Goal: Navigation & Orientation: Understand site structure

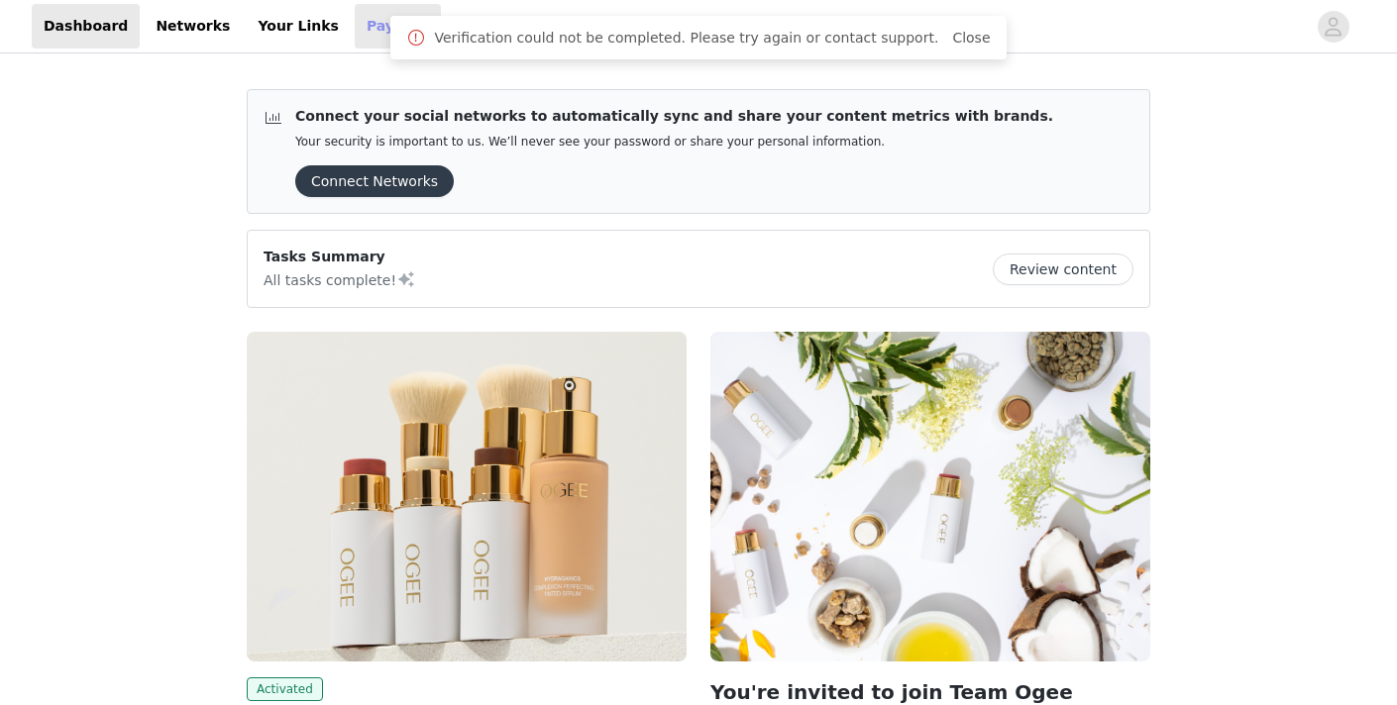
click at [371, 33] on link "Payouts" at bounding box center [398, 26] width 86 height 45
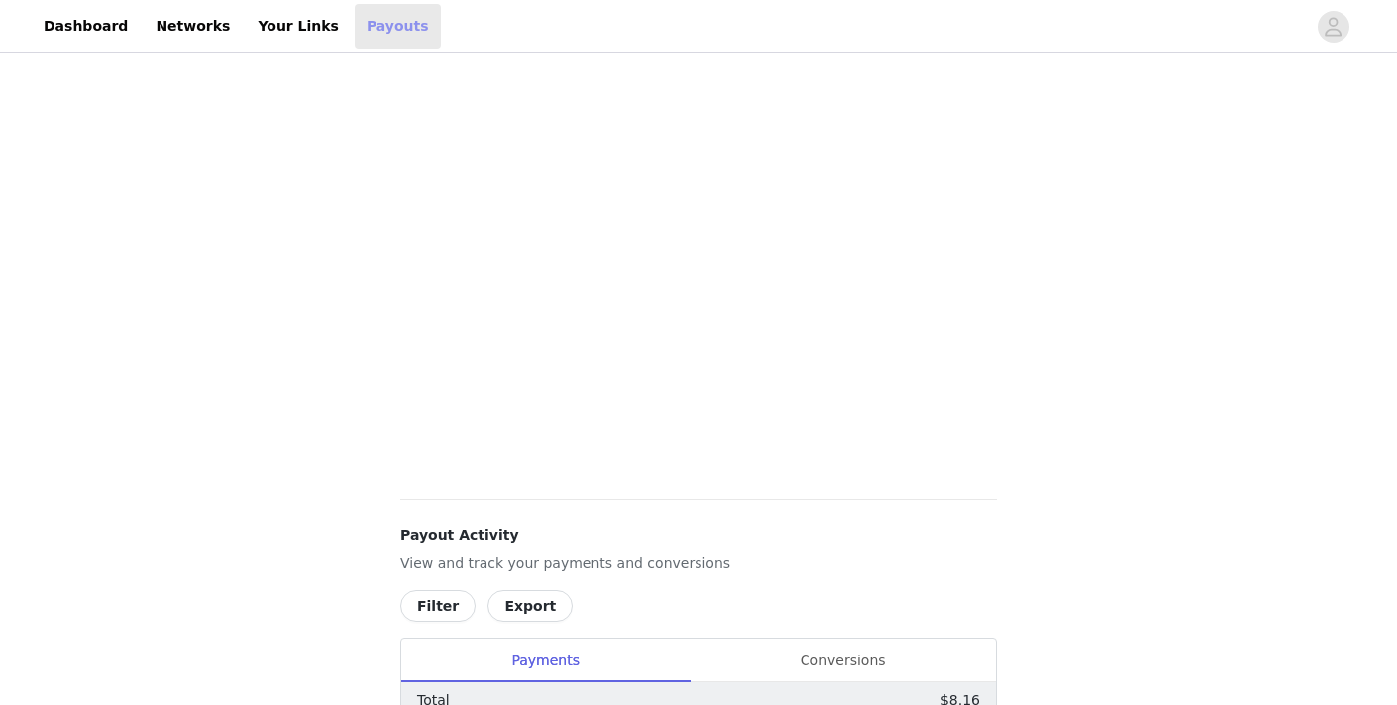
scroll to position [575, 0]
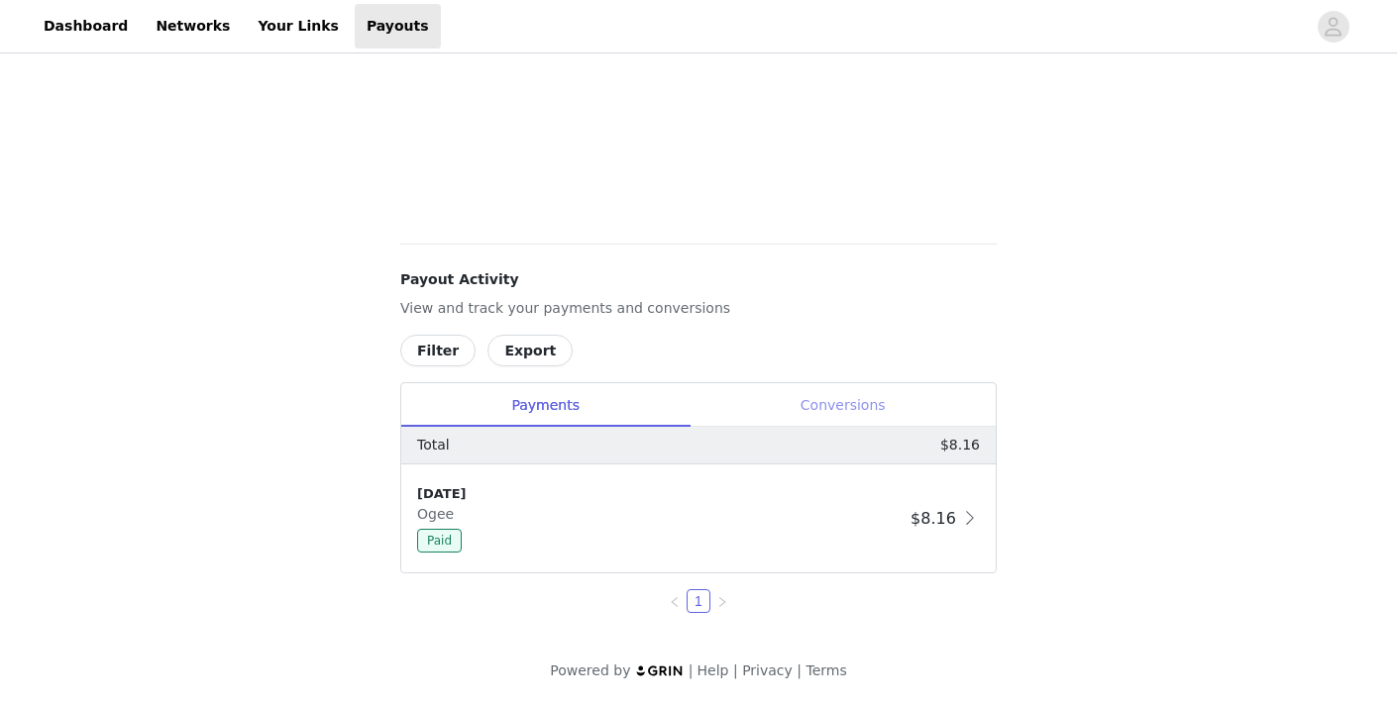
click at [796, 395] on div "Conversions" at bounding box center [843, 405] width 306 height 45
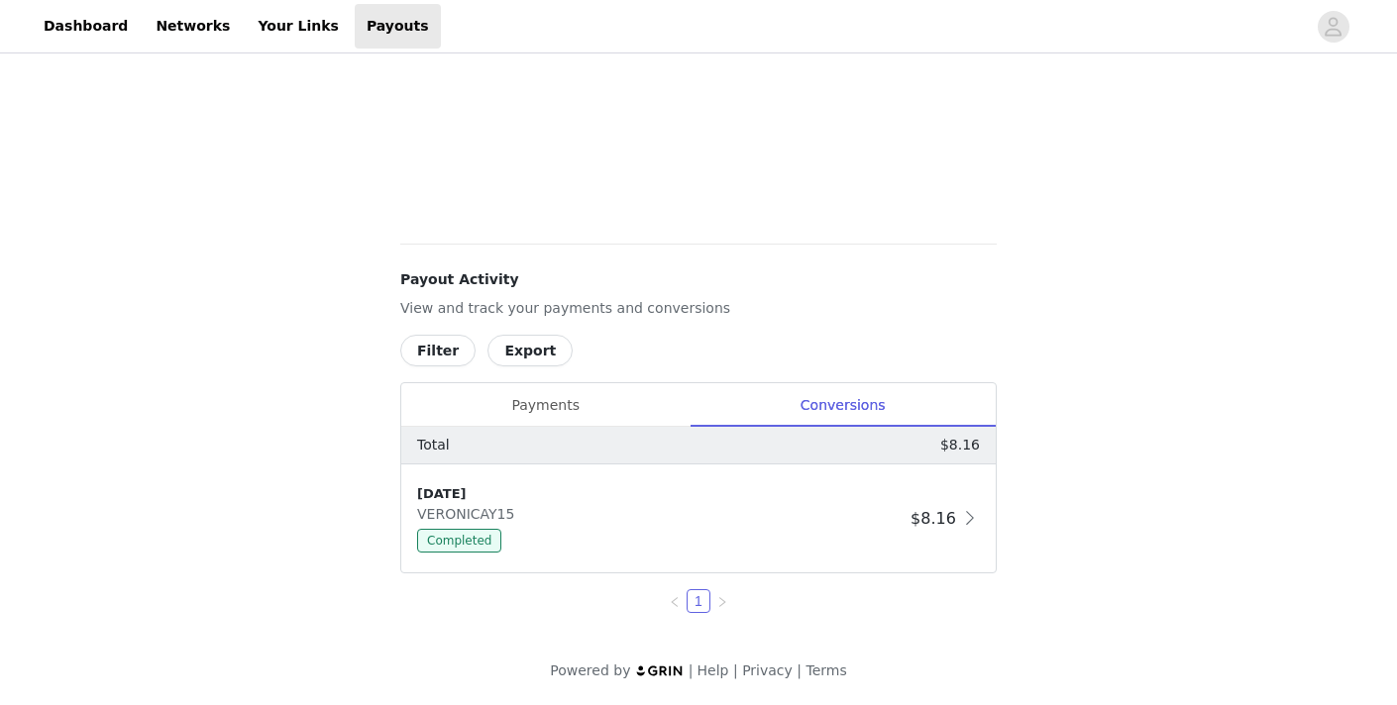
scroll to position [0, 0]
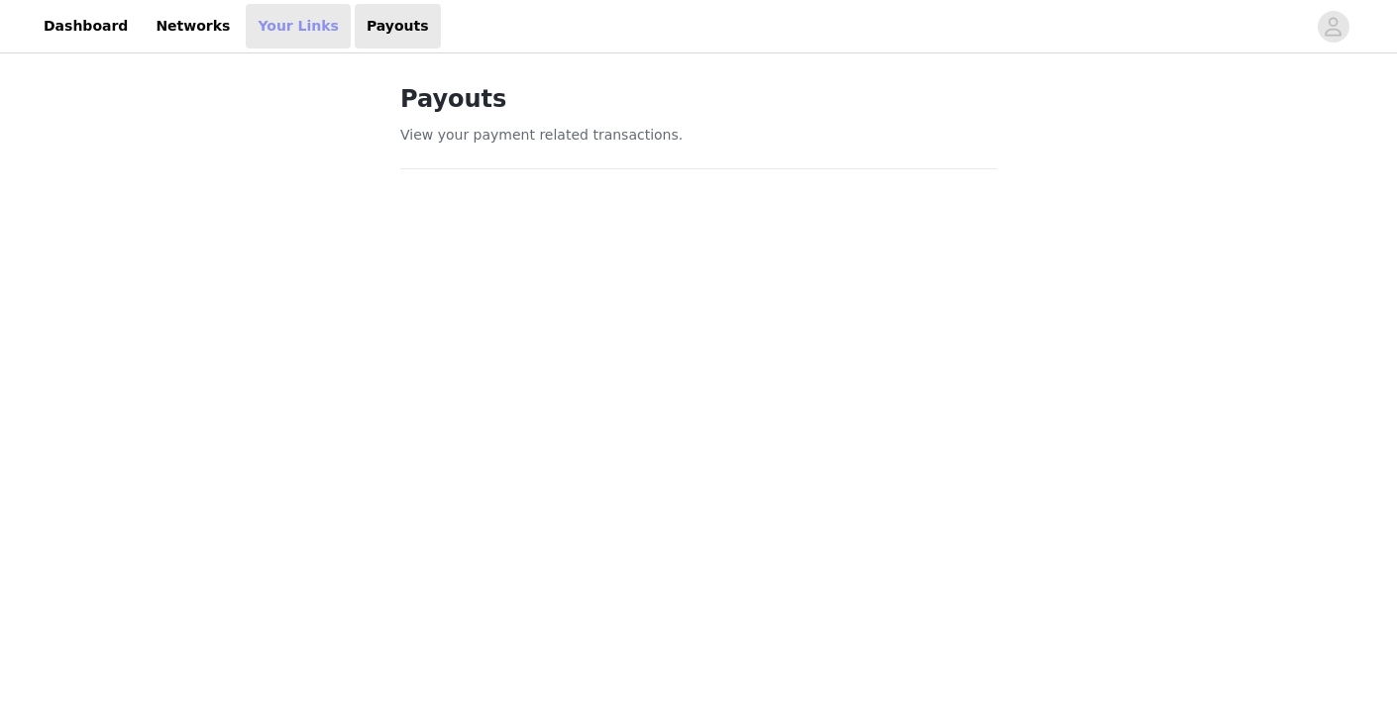
click at [259, 27] on link "Your Links" at bounding box center [298, 26] width 105 height 45
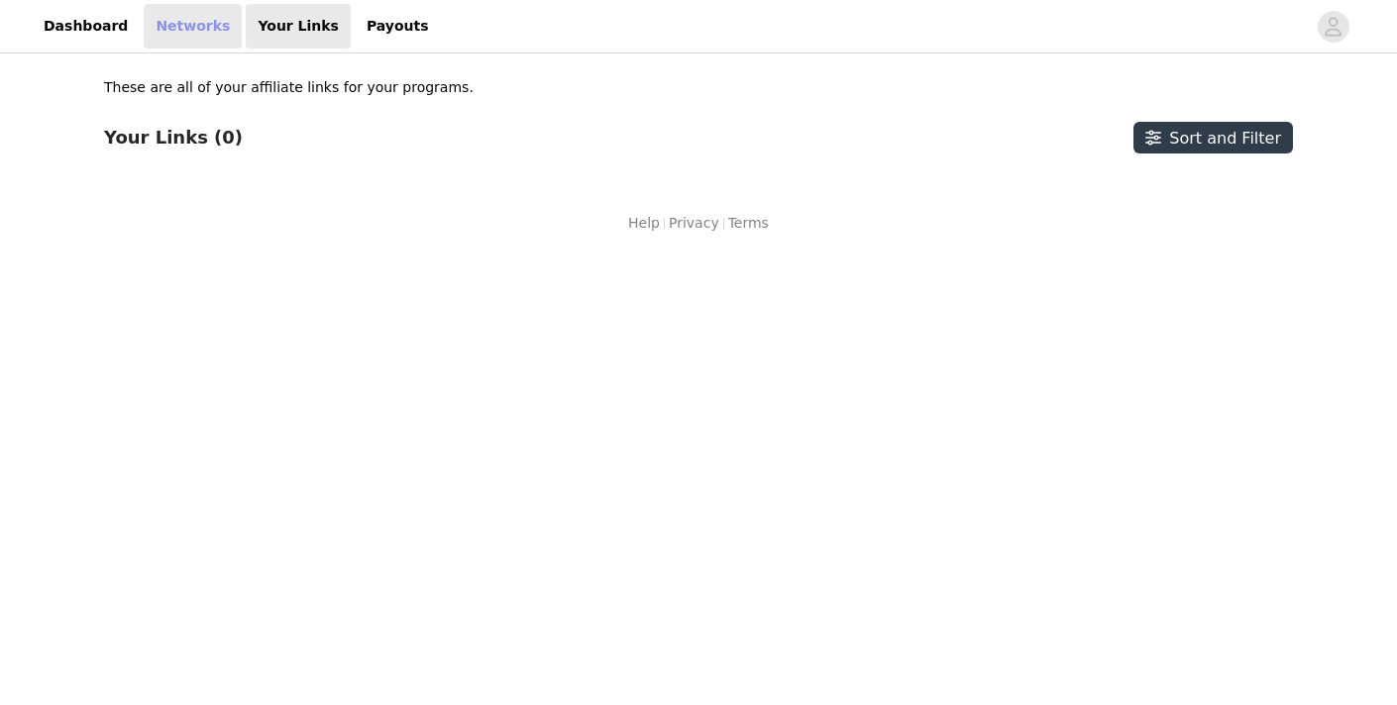
click at [169, 12] on link "Networks" at bounding box center [193, 26] width 98 height 45
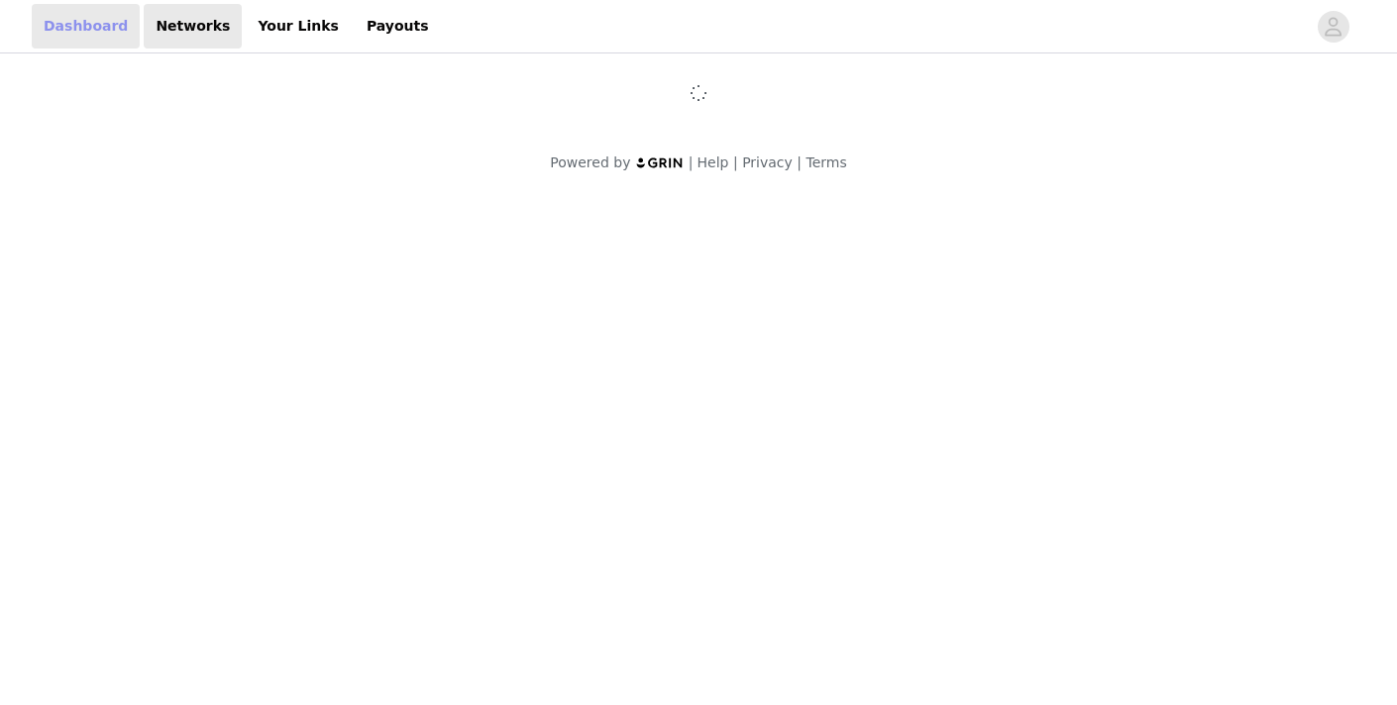
click at [55, 34] on link "Dashboard" at bounding box center [86, 26] width 108 height 45
